Goal: Transaction & Acquisition: Purchase product/service

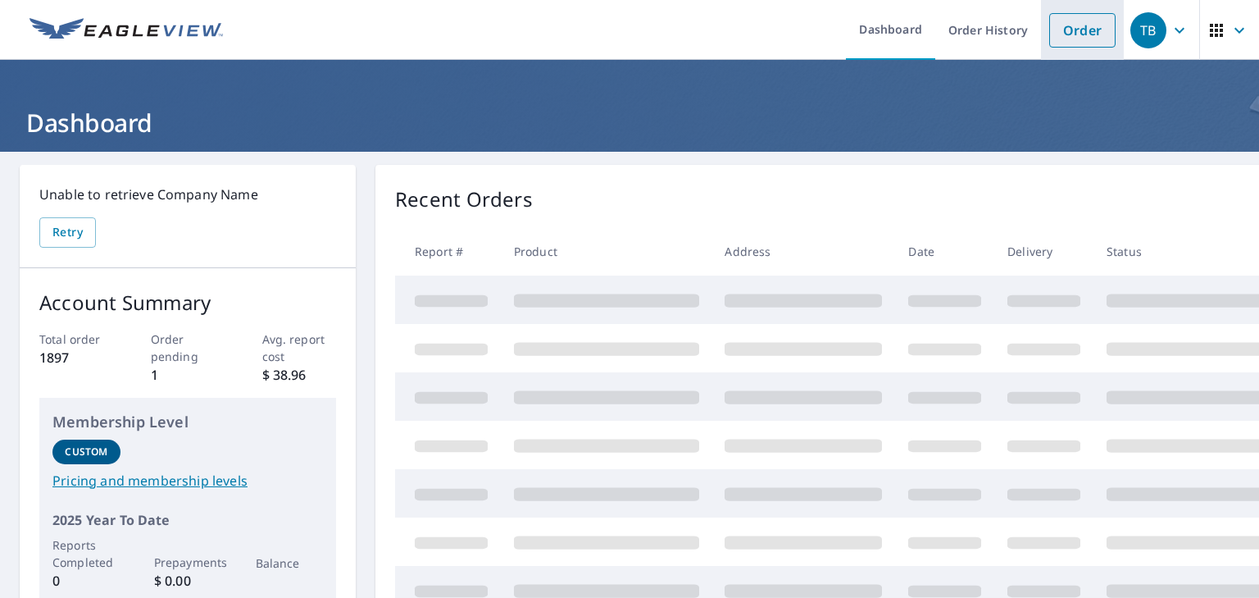
click at [1074, 30] on link "Order" at bounding box center [1082, 30] width 66 height 34
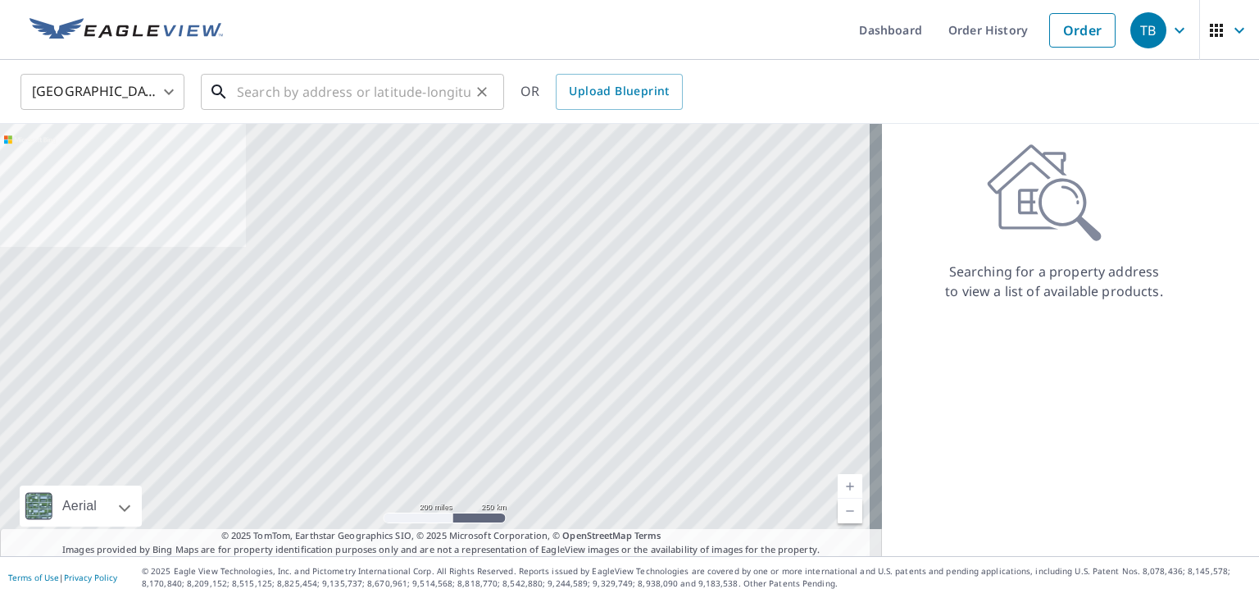
click at [283, 89] on input "text" at bounding box center [354, 92] width 234 height 46
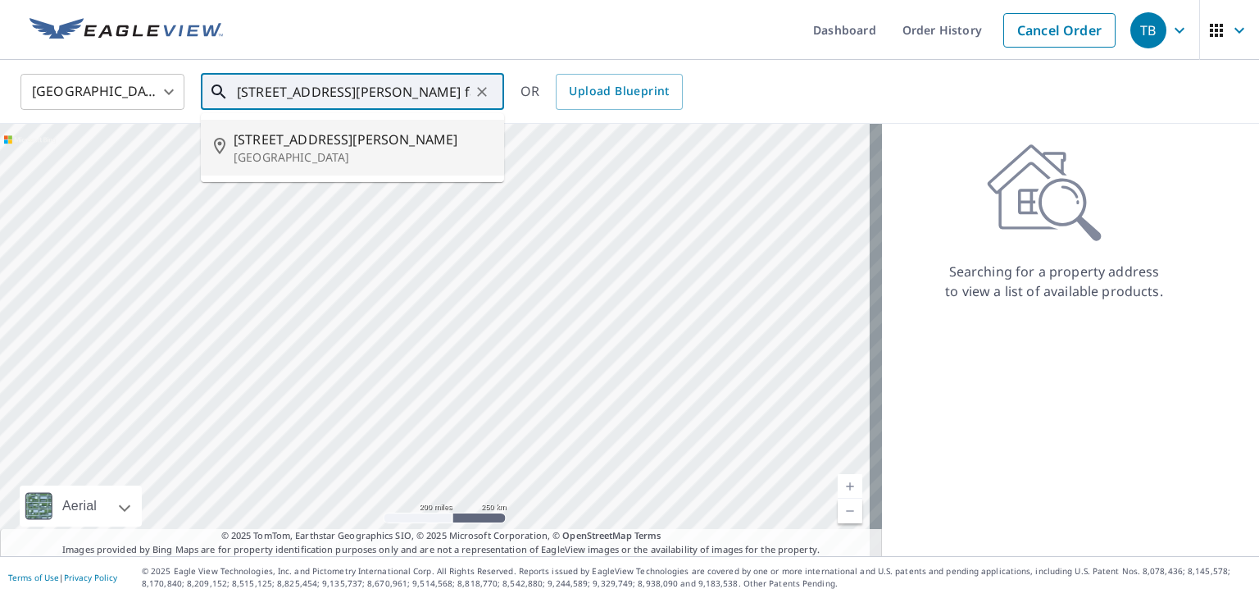
click at [307, 133] on span "[STREET_ADDRESS][PERSON_NAME]" at bounding box center [362, 140] width 257 height 20
type input "[STREET_ADDRESS][PERSON_NAME]"
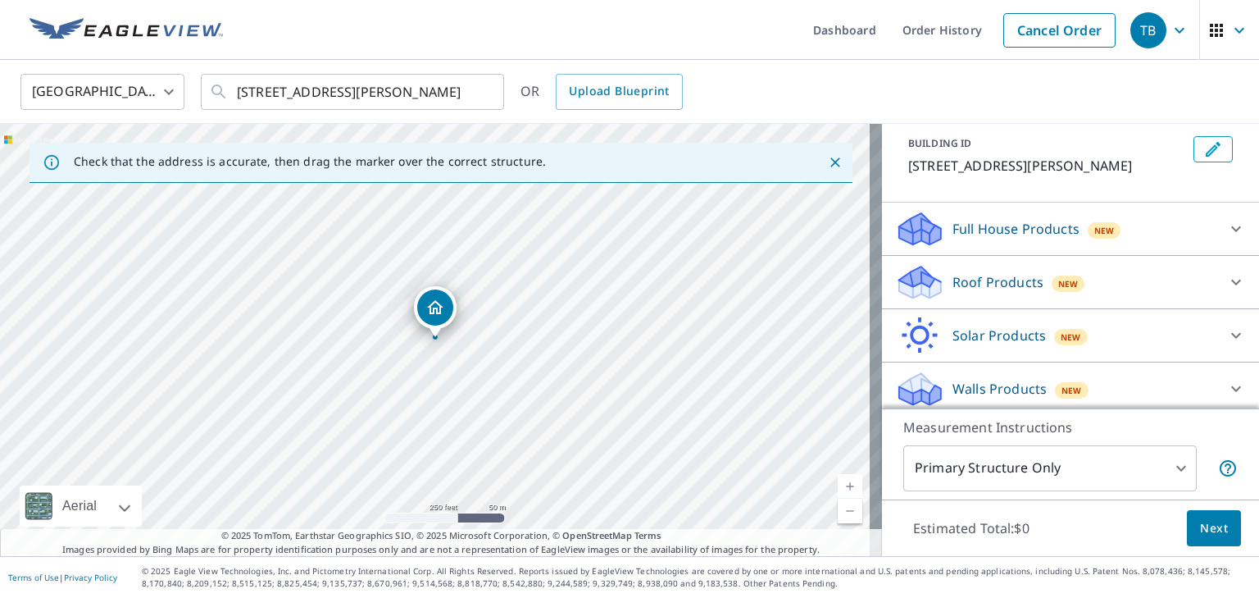
scroll to position [105, 0]
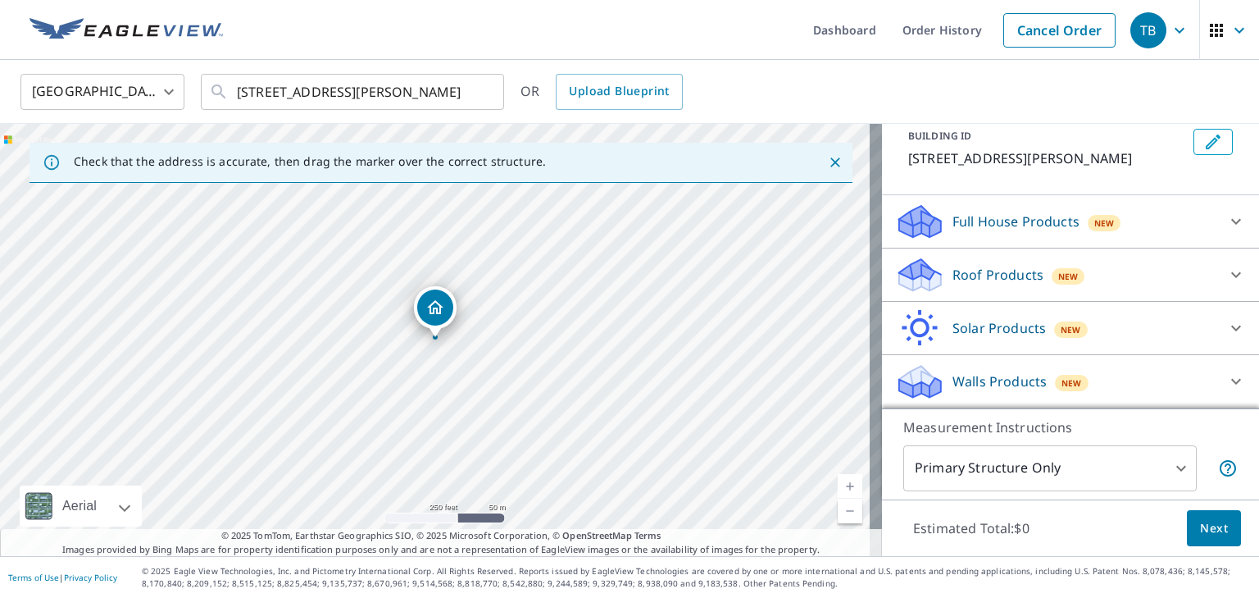
click at [1180, 286] on div "Roof Products New" at bounding box center [1055, 275] width 321 height 39
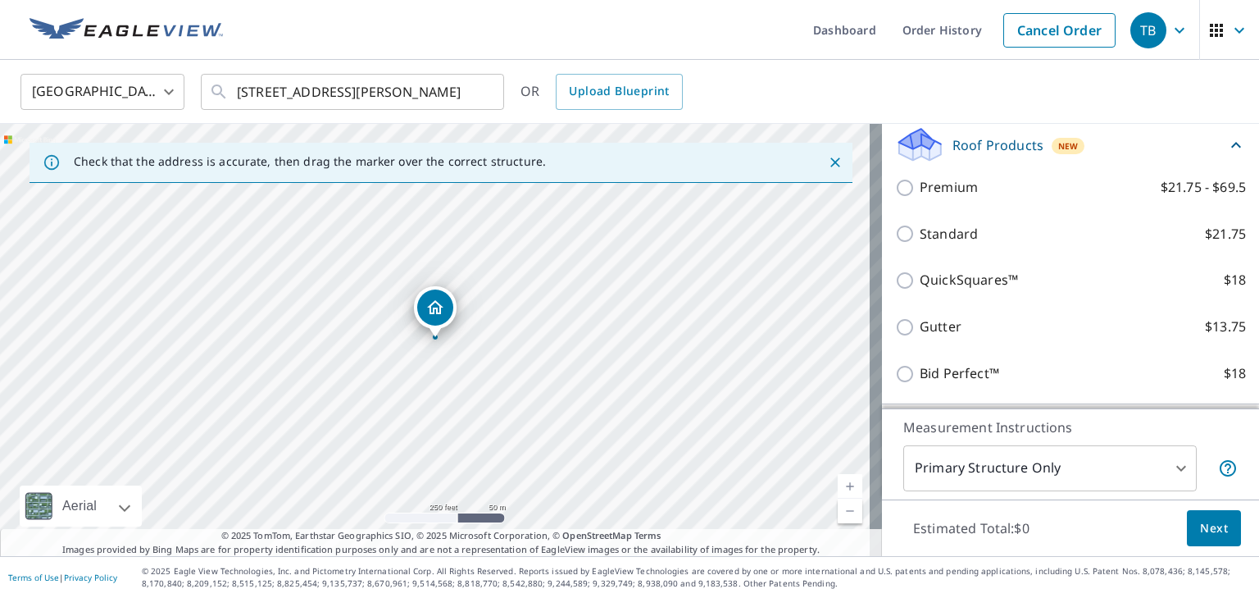
scroll to position [236, 0]
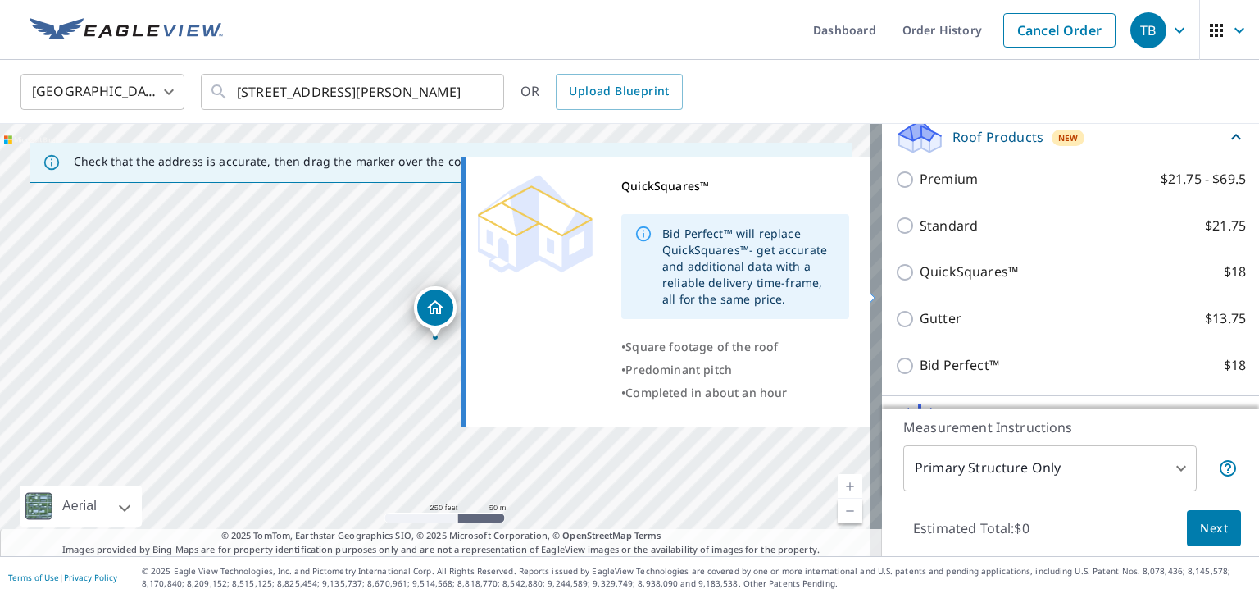
click at [895, 282] on input "QuickSquares™ $18" at bounding box center [907, 272] width 25 height 20
checkbox input "true"
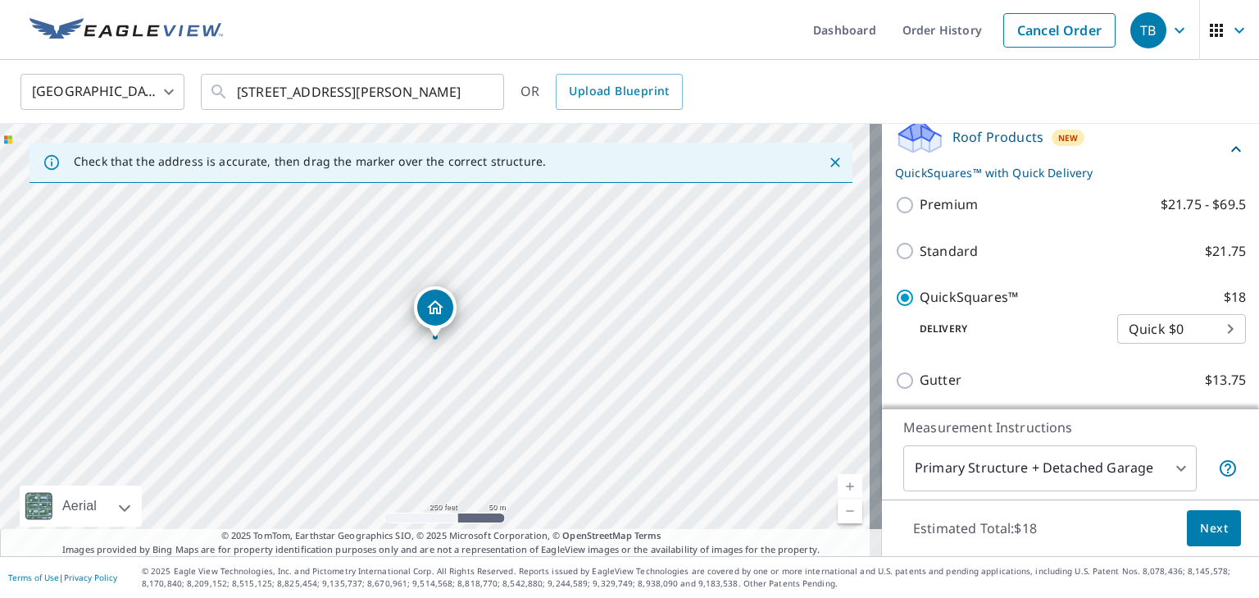
click at [1169, 462] on body "TB TB Dashboard Order History Cancel Order TB [GEOGRAPHIC_DATA] [GEOGRAPHIC_DAT…" at bounding box center [629, 299] width 1259 height 598
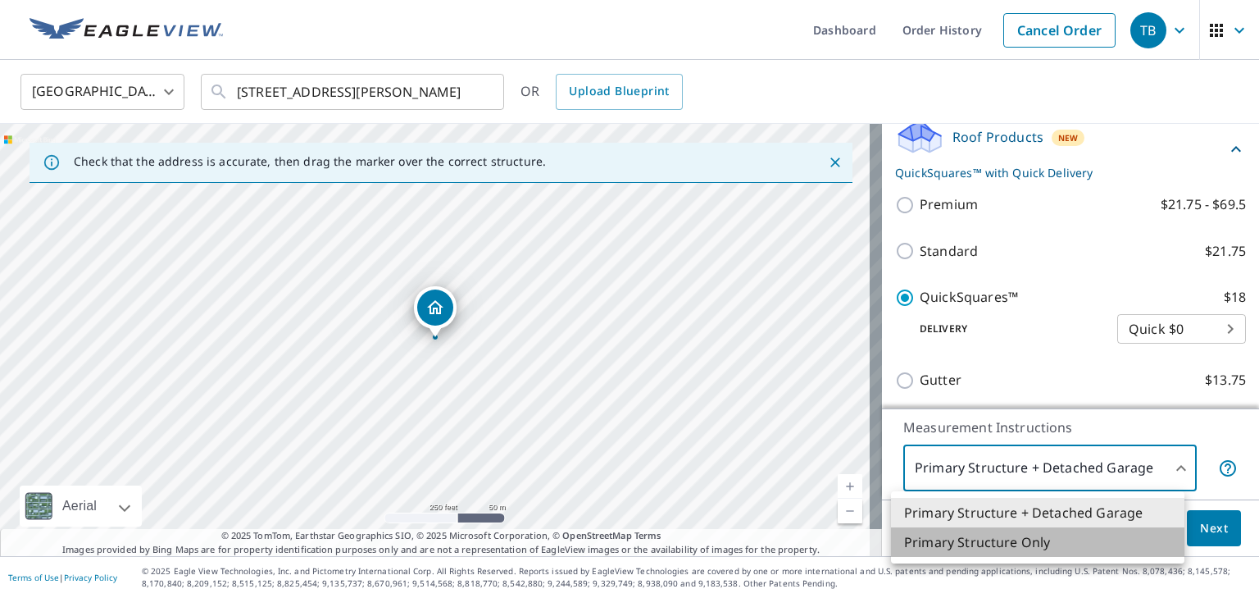
click at [1039, 542] on li "Primary Structure Only" at bounding box center [1037, 542] width 293 height 30
type input "2"
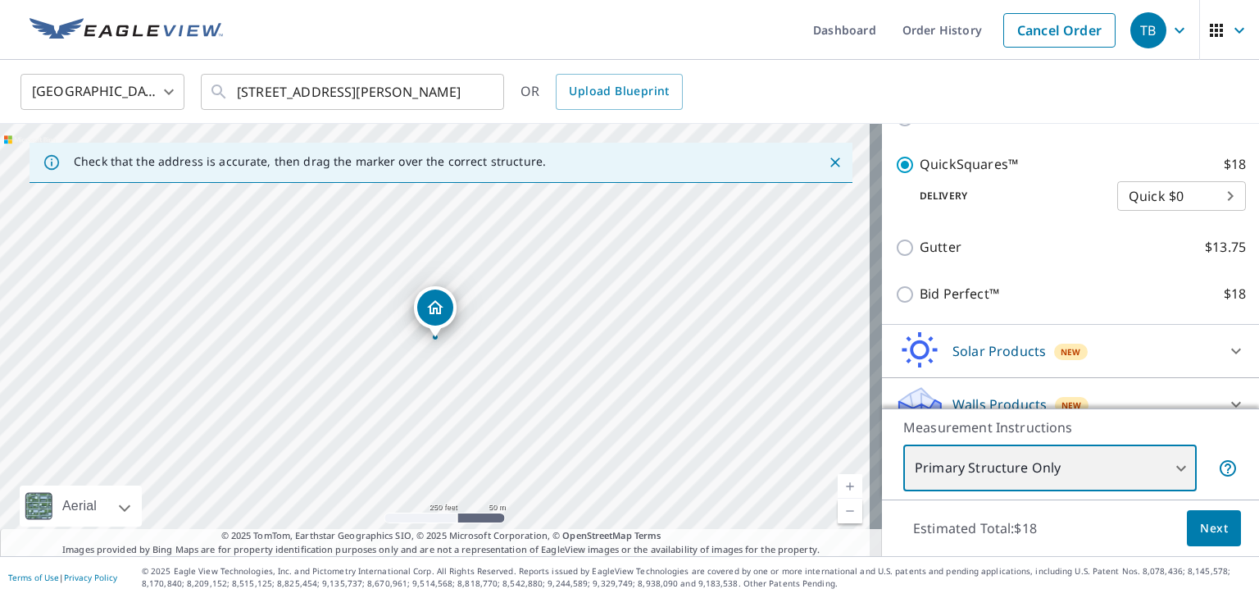
scroll to position [377, 0]
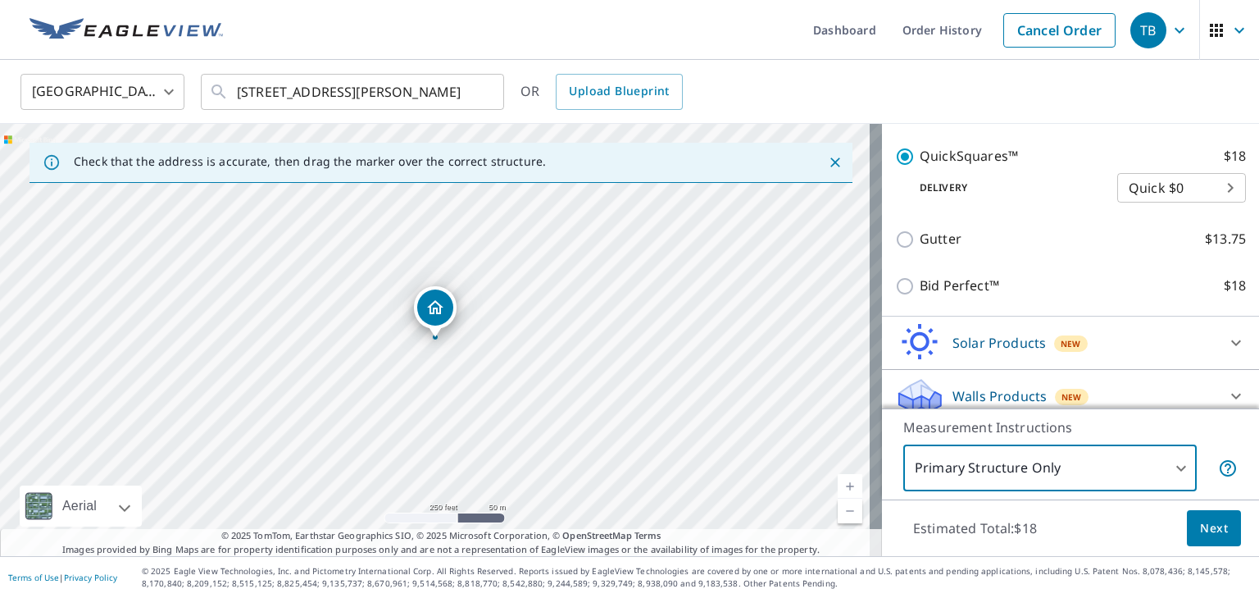
click at [1201, 534] on span "Next" at bounding box center [1214, 528] width 28 height 20
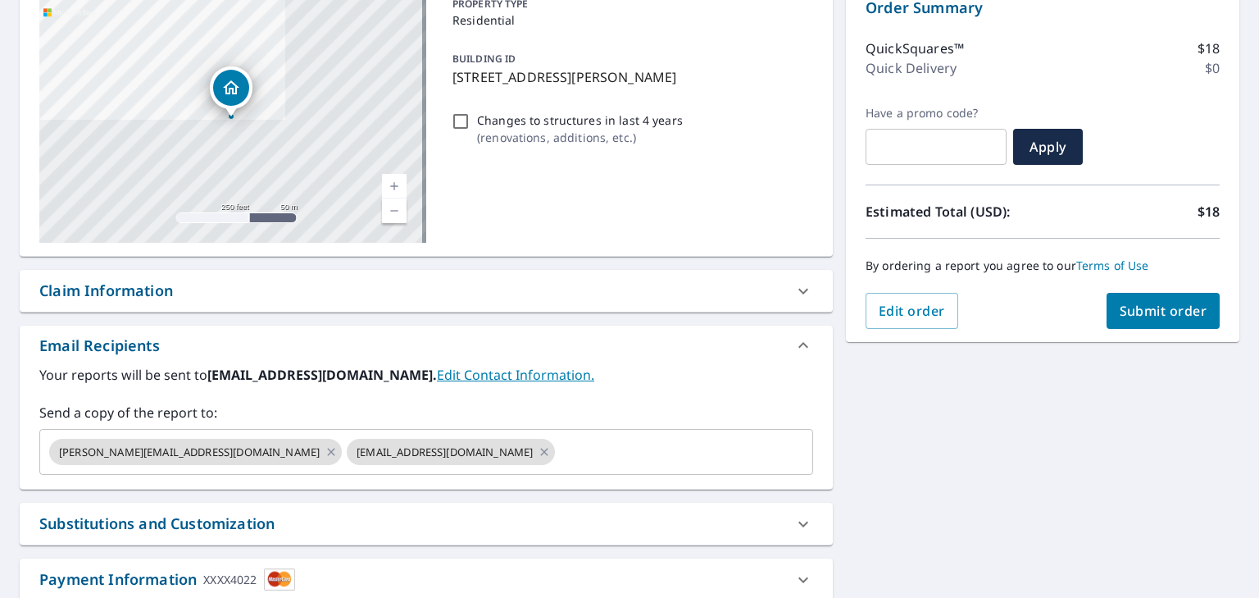
scroll to position [189, 0]
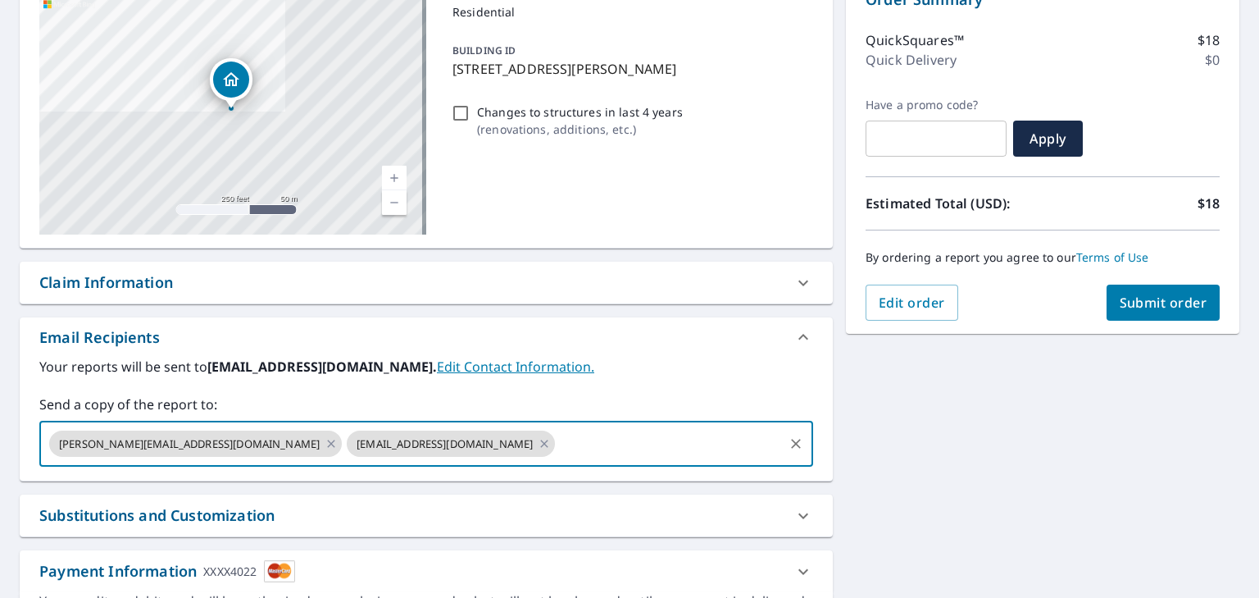
click at [557, 449] on input "text" at bounding box center [669, 443] width 224 height 31
checkbox input "true"
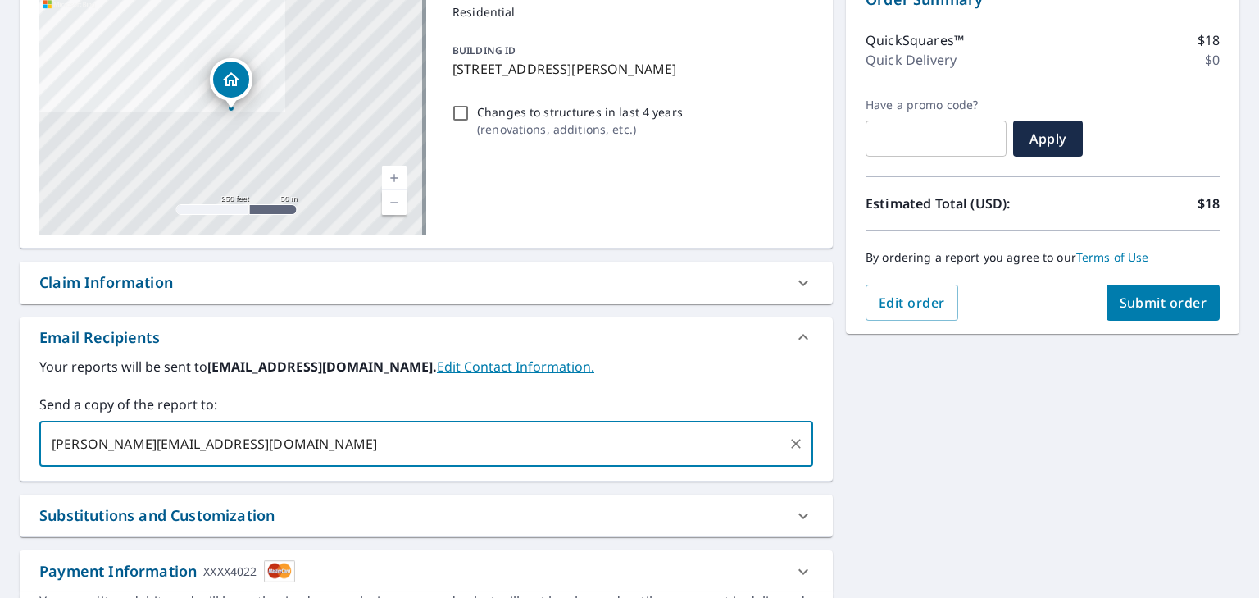
type input "[PERSON_NAME][EMAIL_ADDRESS][DOMAIN_NAME]"
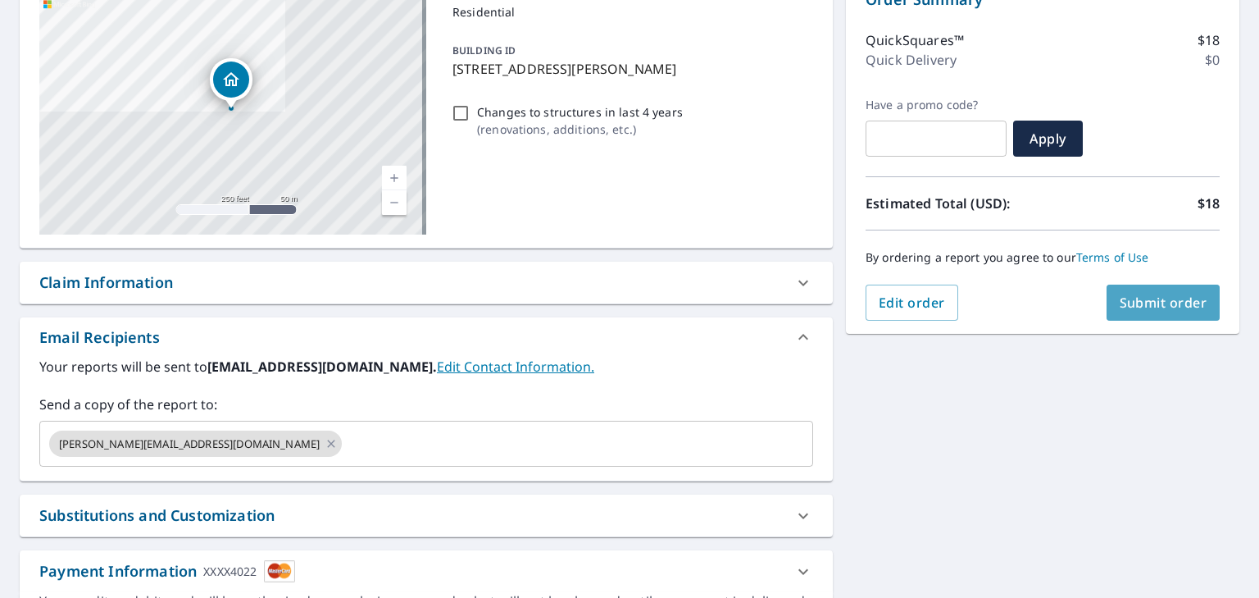
click at [1167, 312] on button "Submit order" at bounding box center [1164, 302] width 114 height 36
checkbox input "true"
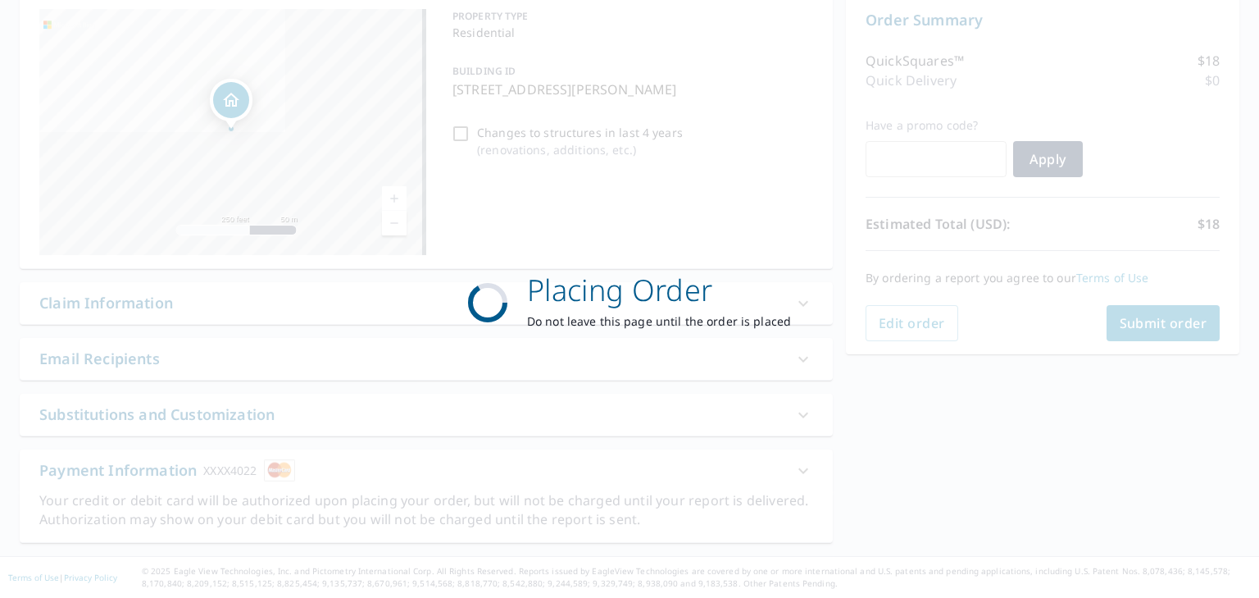
scroll to position [167, 0]
